Goal: Find specific page/section

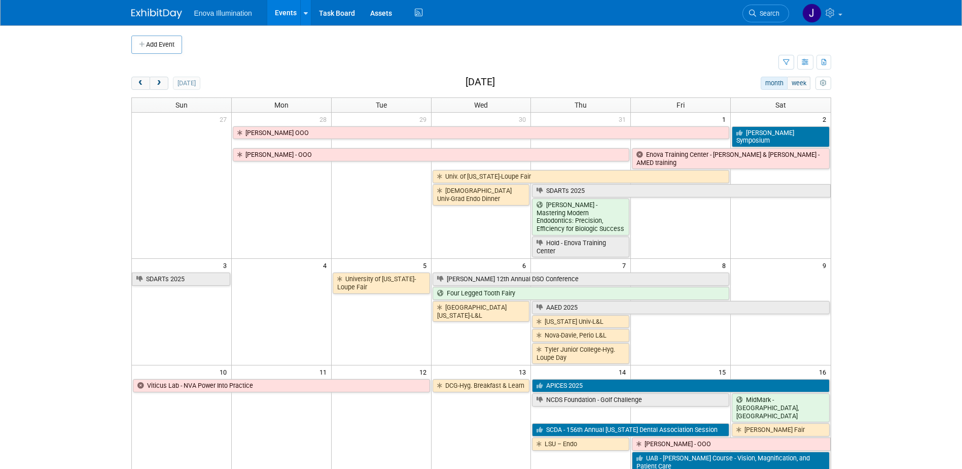
drag, startPoint x: 773, startPoint y: 15, endPoint x: 747, endPoint y: 24, distance: 26.9
click at [773, 15] on span "Search" at bounding box center [767, 14] width 23 height 8
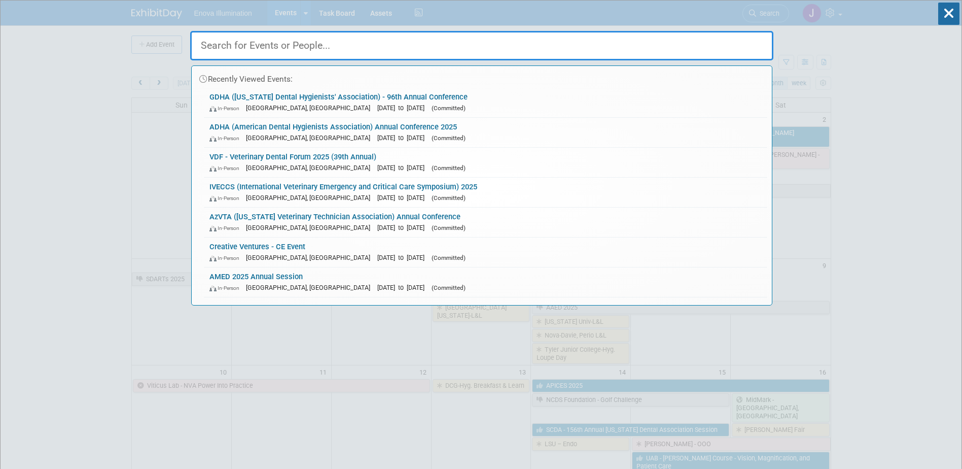
click at [640, 49] on input "text" at bounding box center [481, 45] width 583 height 29
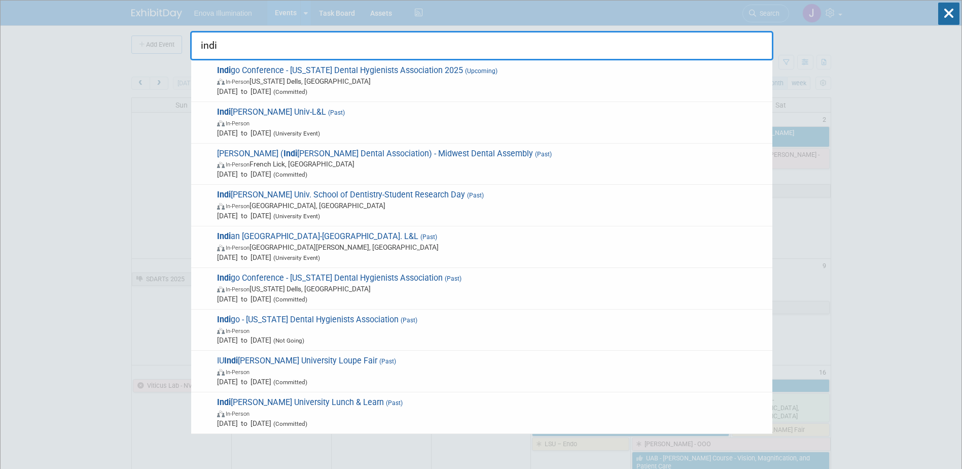
type input "indi"
drag, startPoint x: 263, startPoint y: 46, endPoint x: 75, endPoint y: 43, distance: 188.2
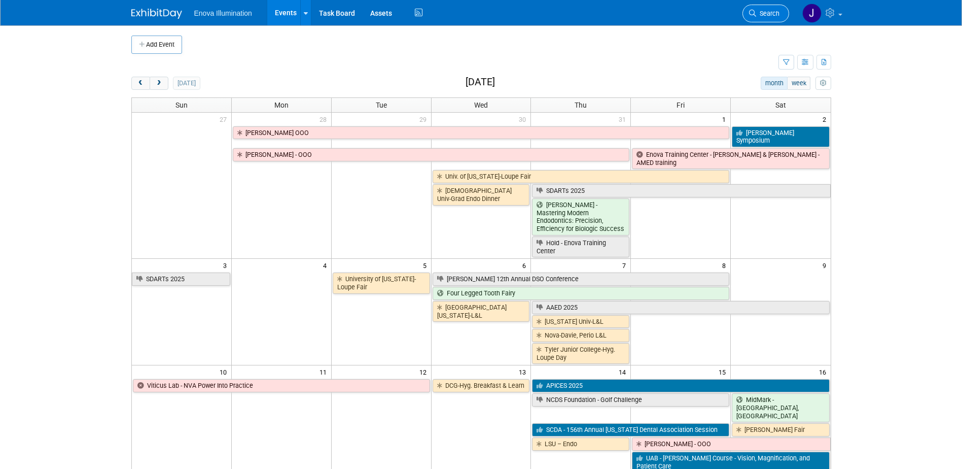
click at [773, 13] on span "Search" at bounding box center [767, 14] width 23 height 8
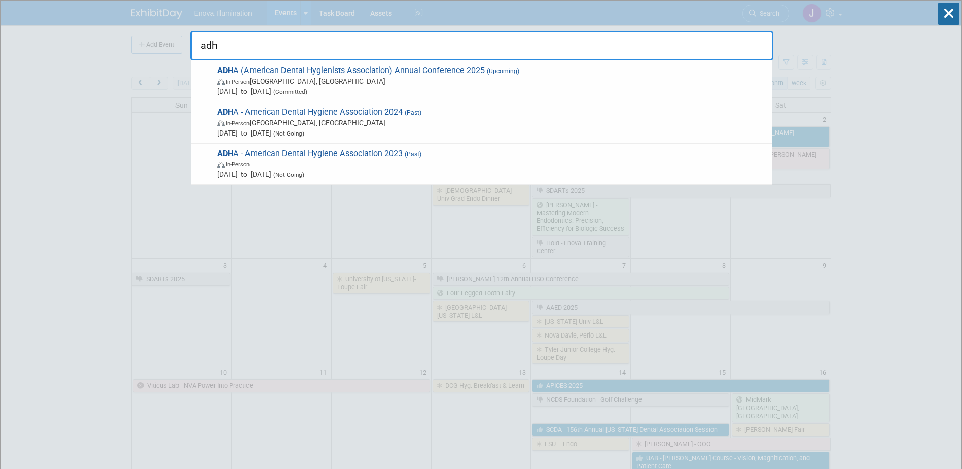
type input "adh"
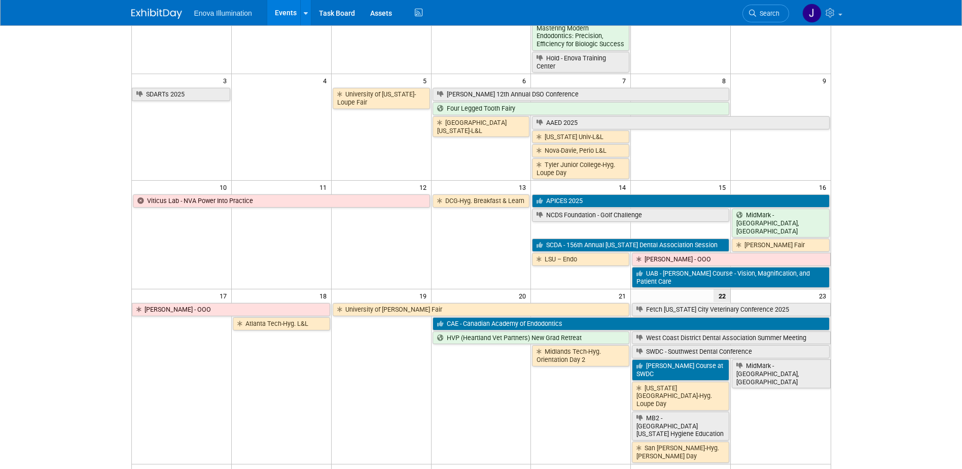
scroll to position [203, 0]
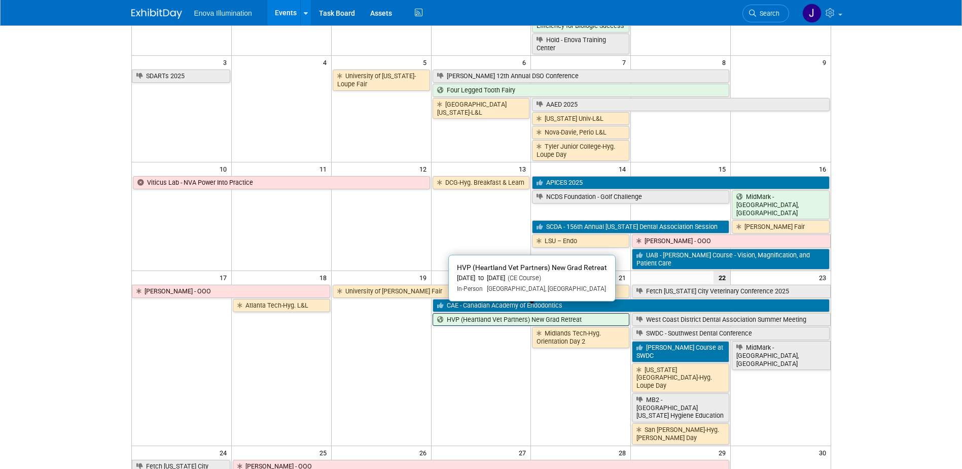
click at [447, 313] on link "HVP (Heartland Vet Partners) New Grad Retreat" at bounding box center [531, 319] width 197 height 13
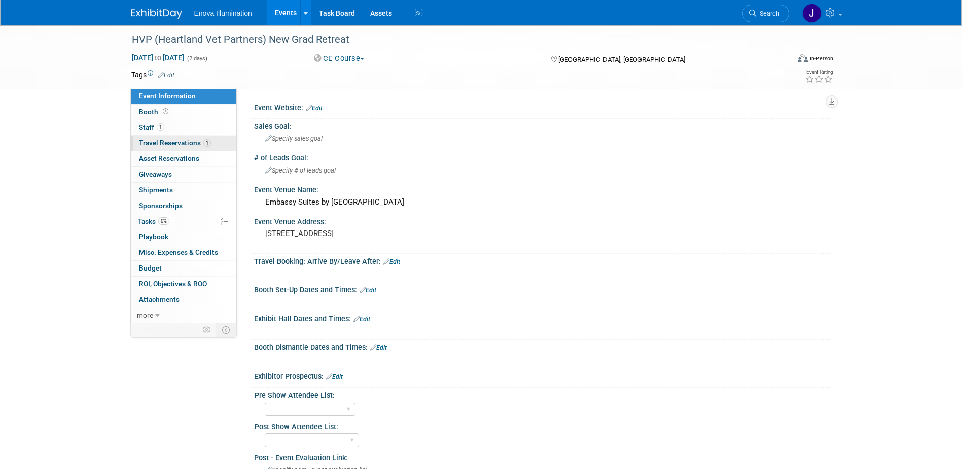
click at [172, 140] on span "Travel Reservations 1" at bounding box center [175, 142] width 72 height 8
